Goal: Find specific page/section: Find specific page/section

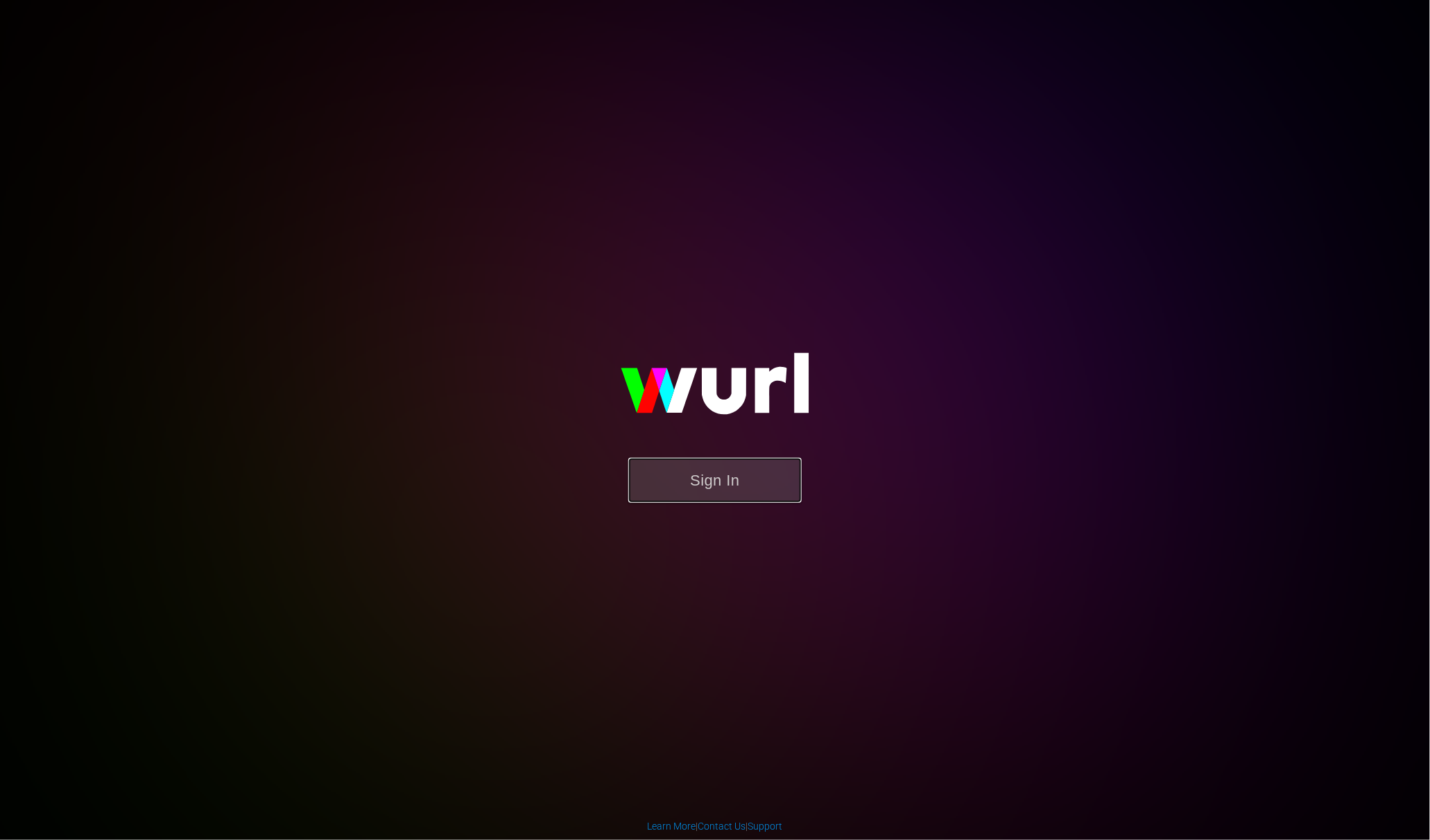
click at [749, 484] on button "Sign In" at bounding box center [715, 480] width 174 height 45
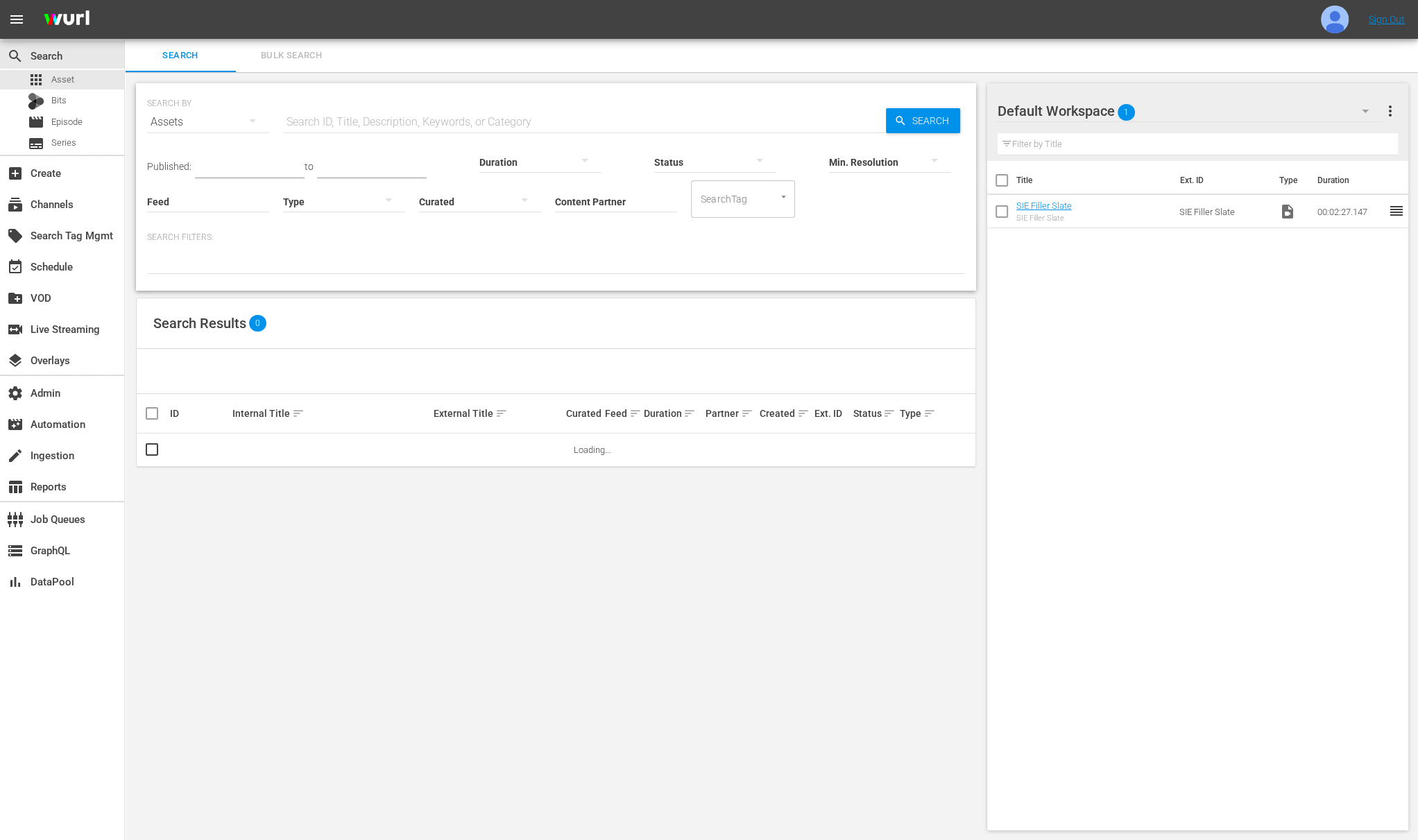
click at [461, 118] on input "text" at bounding box center [584, 122] width 603 height 33
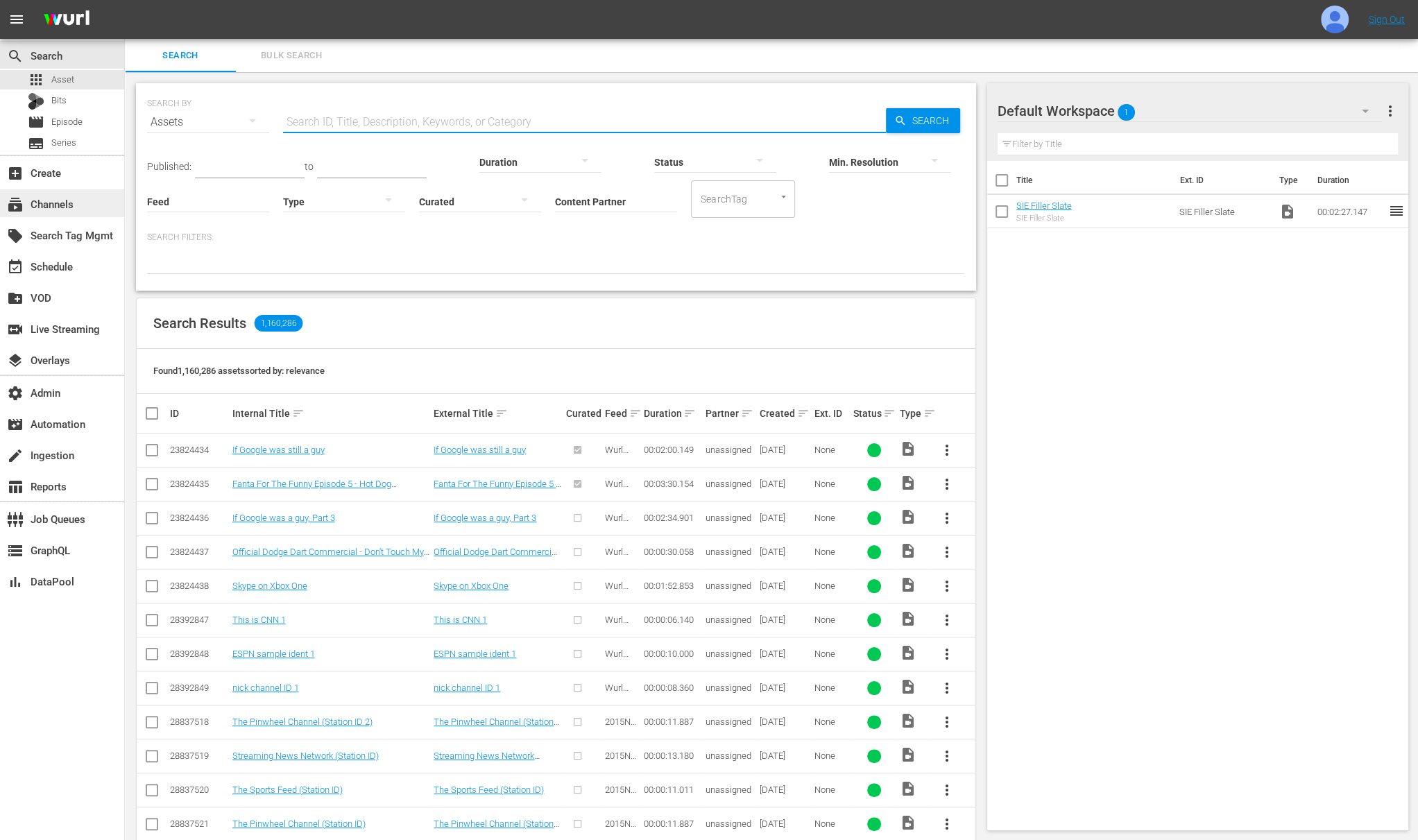
paste input "2025 DIII women’s lacrosse semifinal: Gettysburg vs. Tufts full replay"
type input "2025 DIII women’s lacrosse semifinal: Gettysburg vs. Tufts full replay"
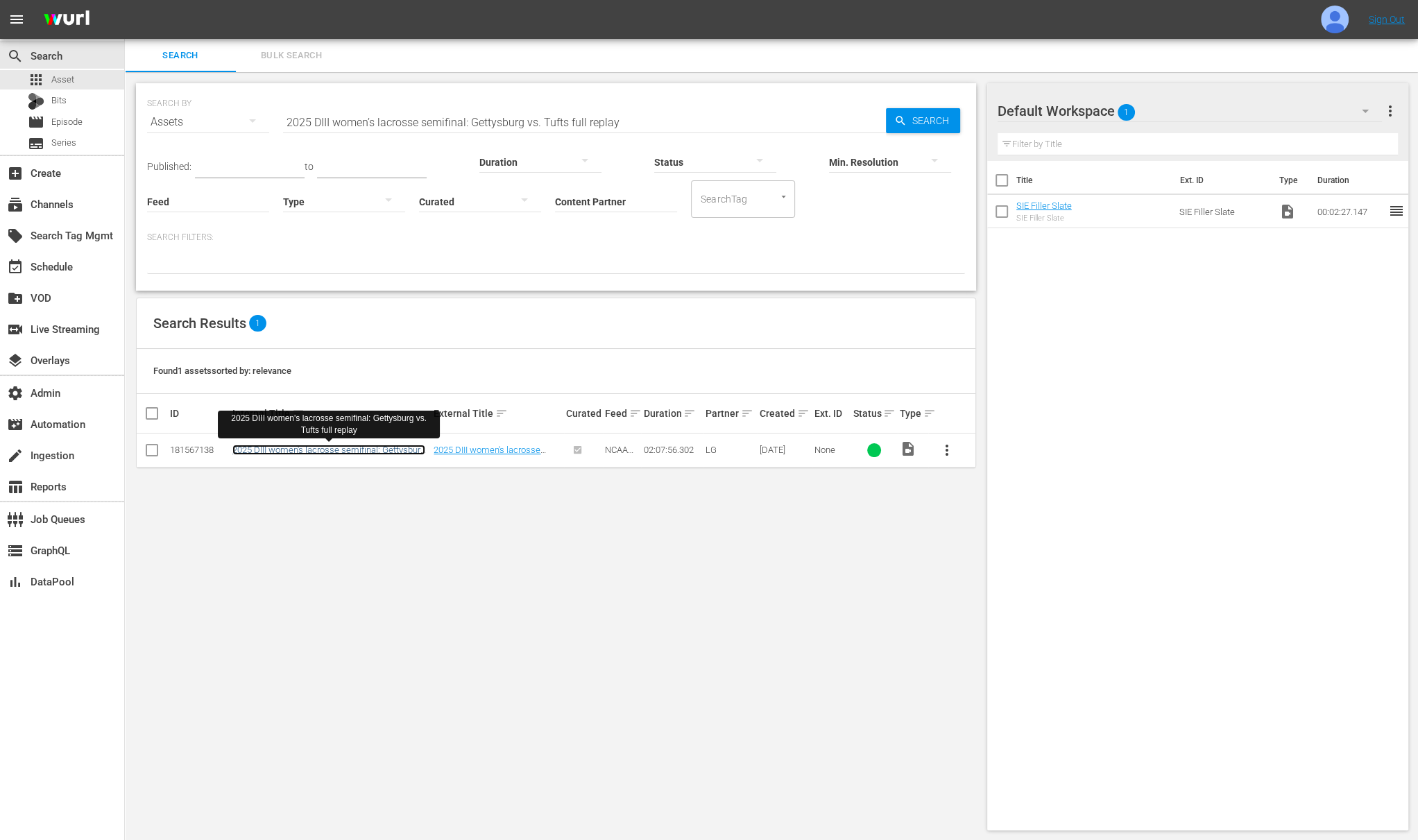
click at [317, 449] on link "2025 DIII women's lacrosse semifinal: Gettysburg vs. Tufts full replay" at bounding box center [329, 455] width 193 height 21
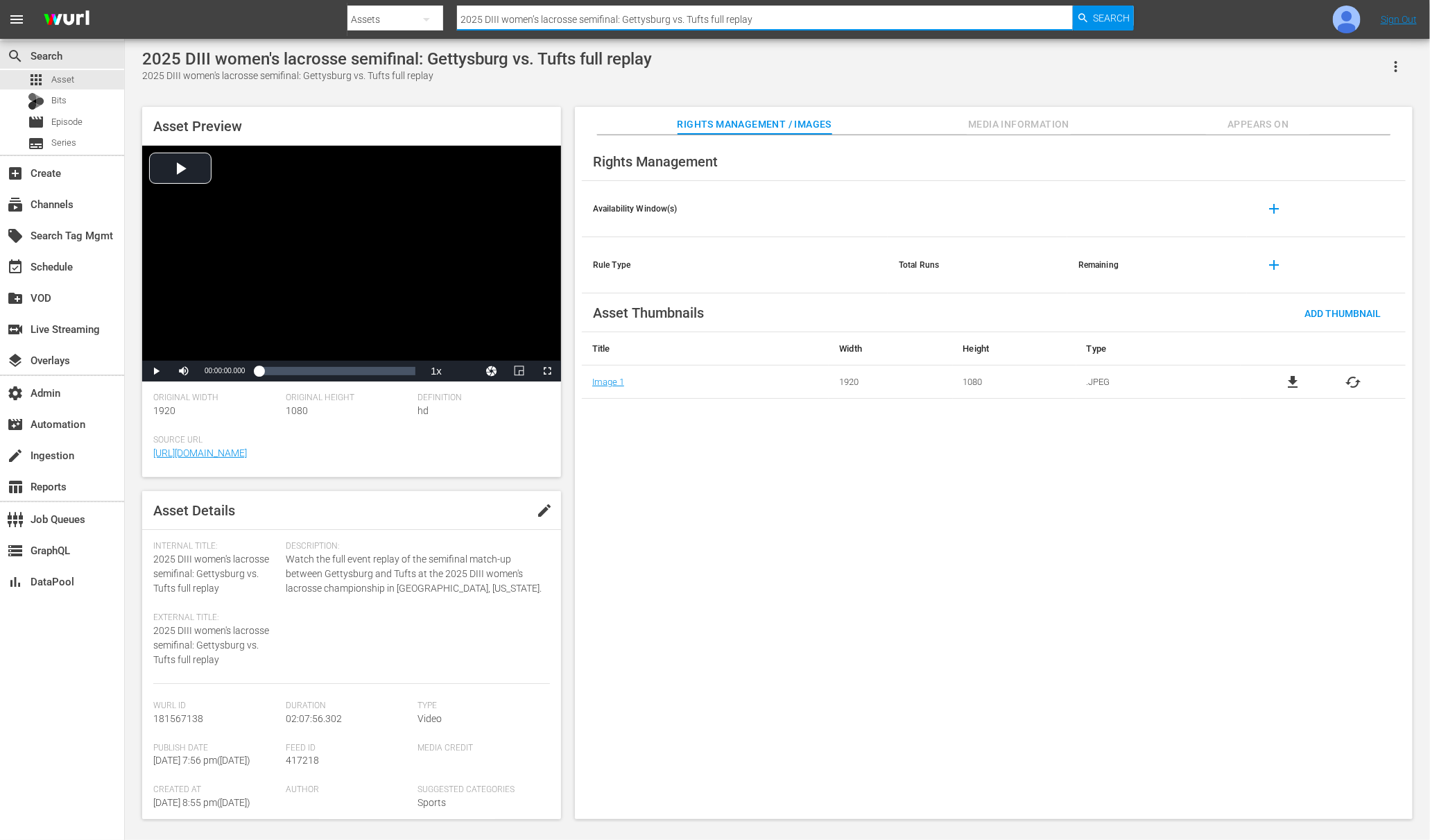
click at [629, 22] on input "2025 DIII women’s lacrosse semifinal: Gettysburg vs. Tufts full replay" at bounding box center [765, 20] width 616 height 33
paste input "NC Beach Volleyball Championship: TCU vs LMU"
type input "NC Beach Volleyball Championship: TCU vs LMU"
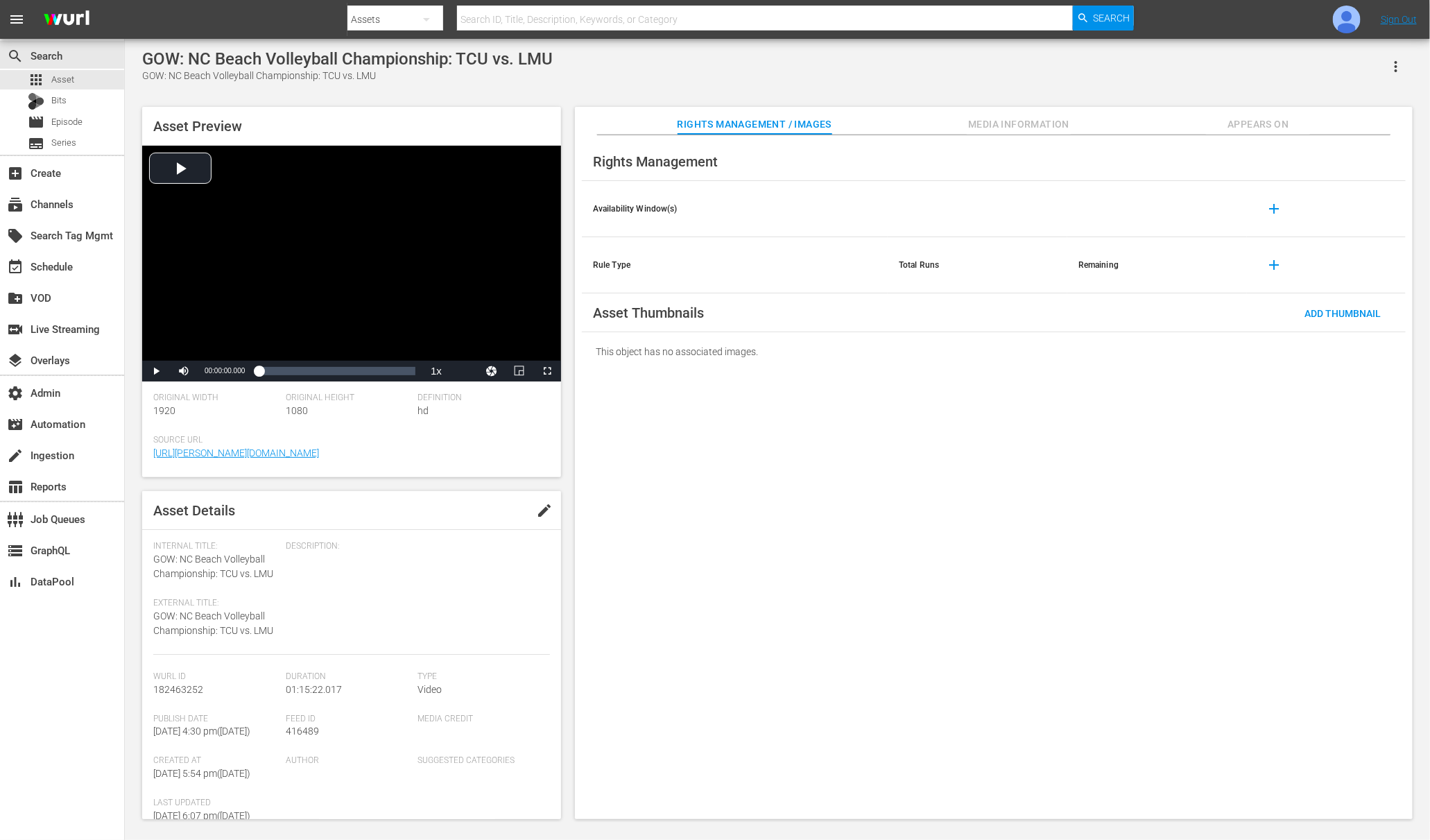
click at [1010, 114] on button "Media Information" at bounding box center [1019, 121] width 104 height 28
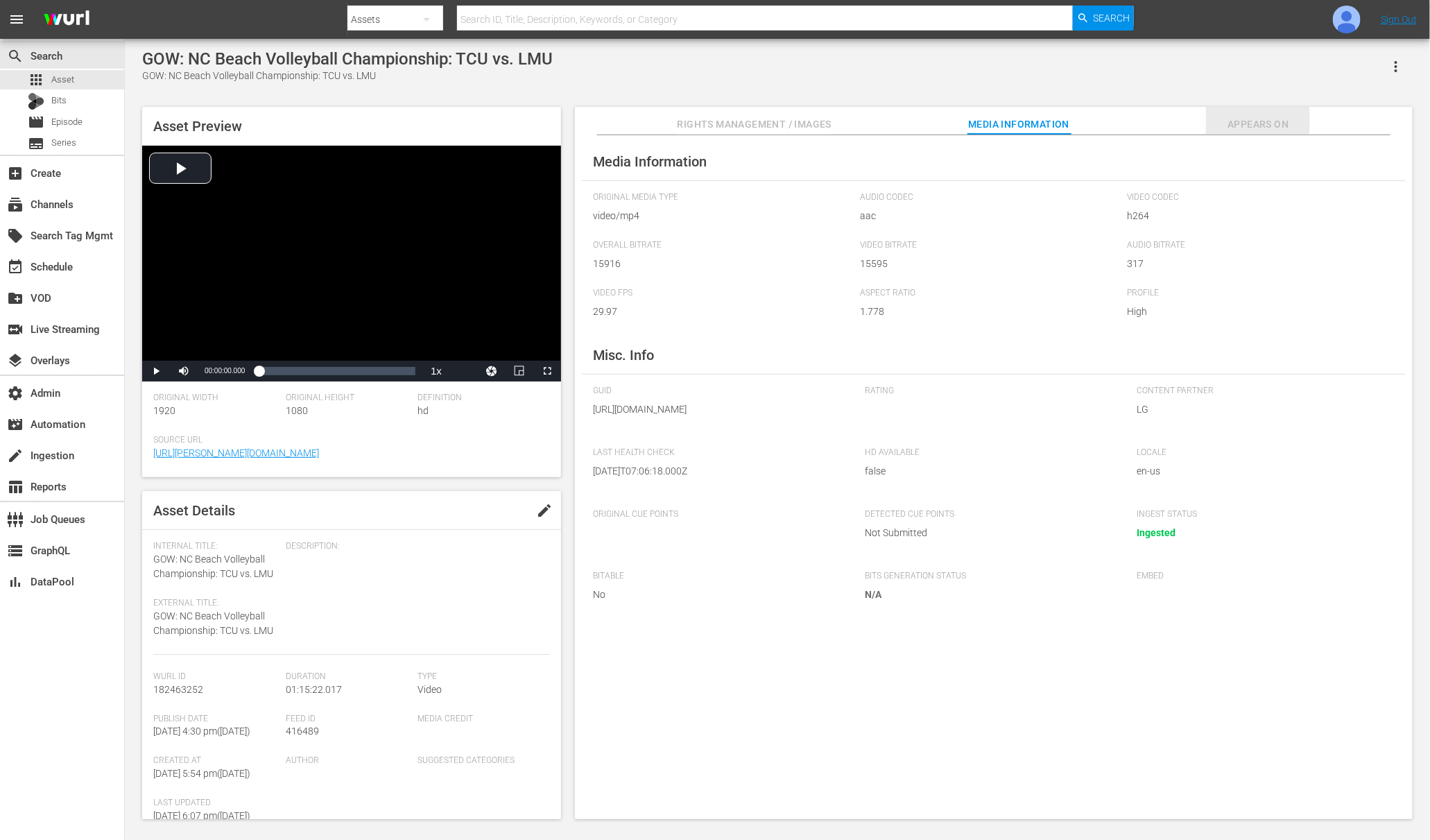
click at [1143, 127] on span "Appears On" at bounding box center [1258, 124] width 104 height 17
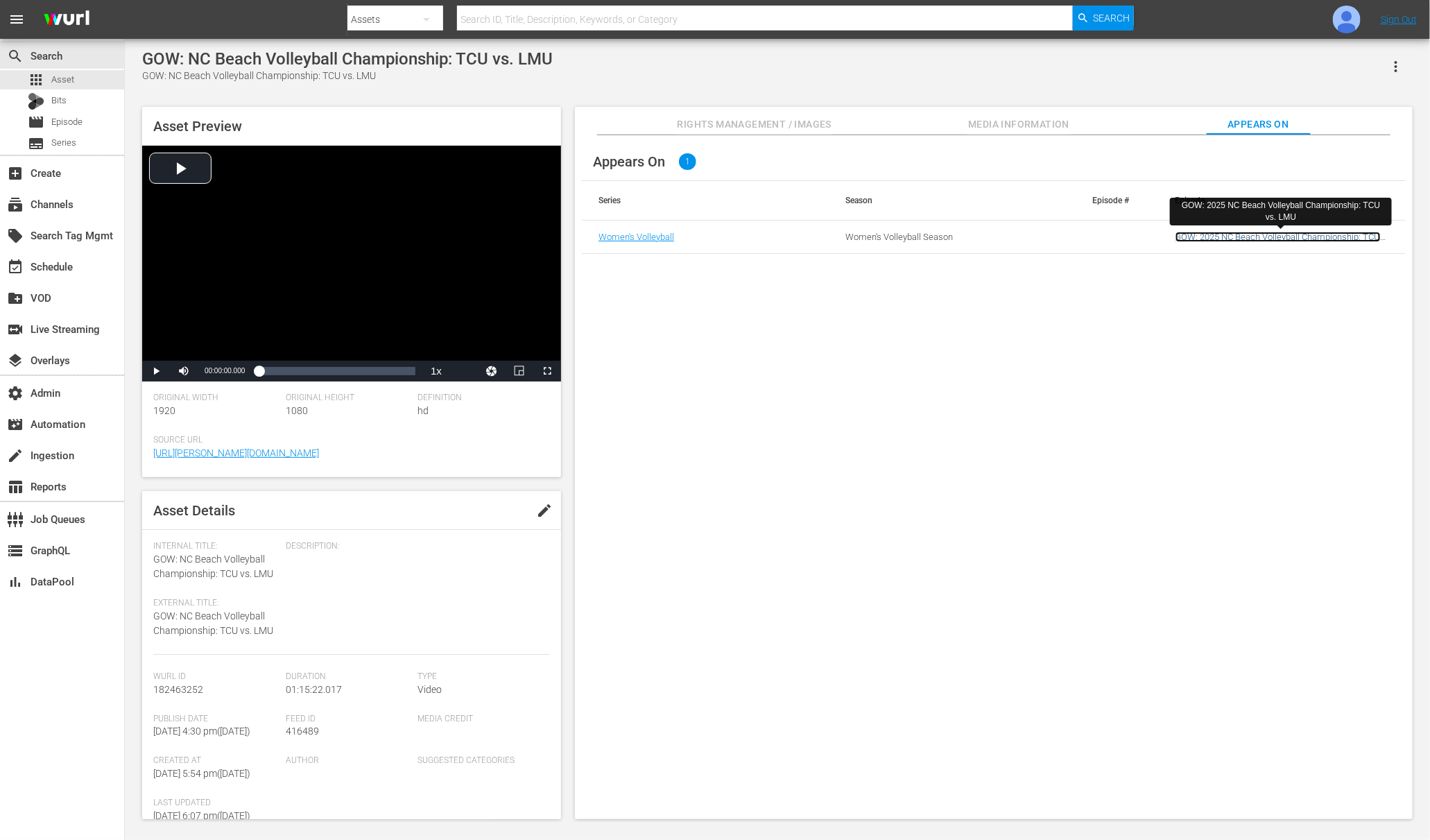
click at [1143, 235] on link "GOW: 2025 NC Beach Volleyball Championship: TCU vs. LMU" at bounding box center [1278, 242] width 205 height 21
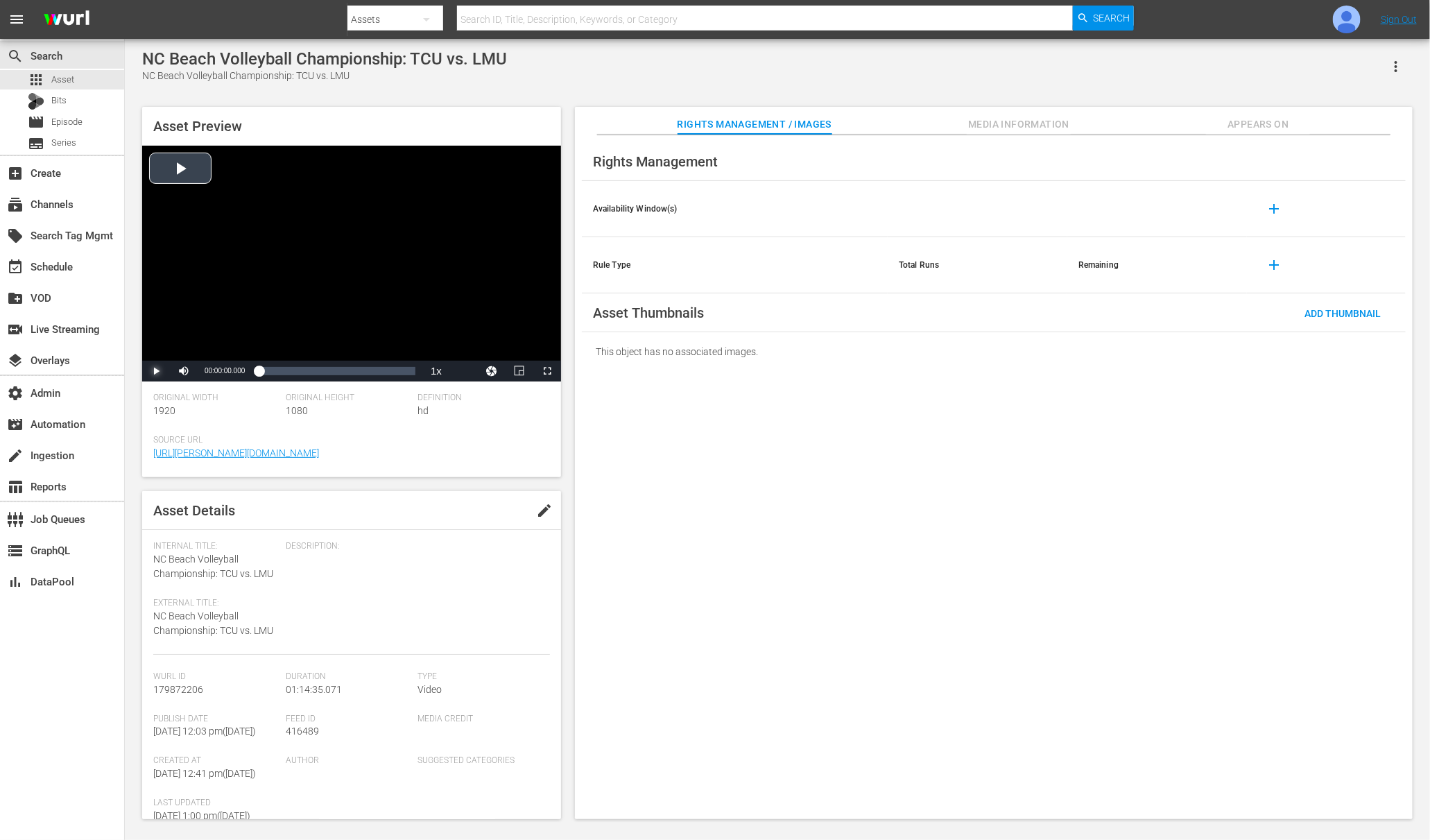
click at [156, 371] on span "Video Player" at bounding box center [156, 371] width 0 height 0
